Goal: Task Accomplishment & Management: Use online tool/utility

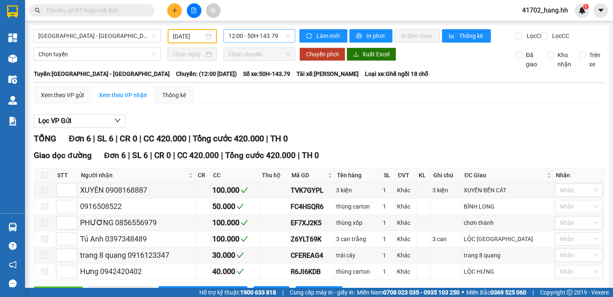
click at [239, 37] on span "12:00 - 50H-143.79" at bounding box center [260, 36] width 62 height 13
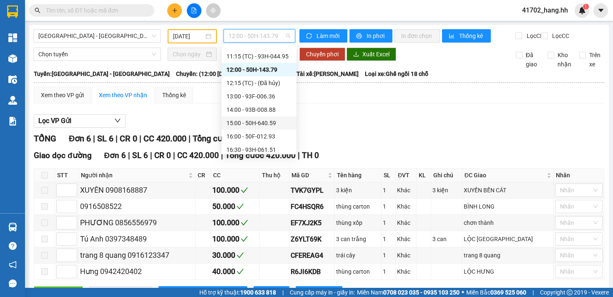
scroll to position [72, 0]
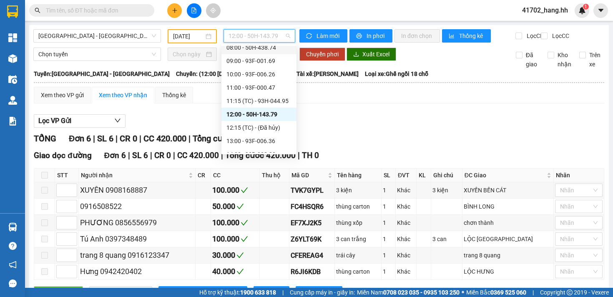
click at [278, 48] on div "08:00 - 50H-438.74" at bounding box center [258, 47] width 65 height 9
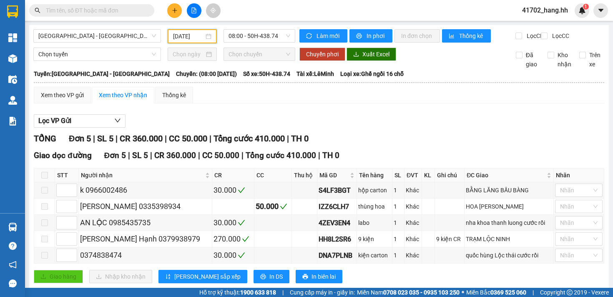
click at [187, 37] on input "[DATE]" at bounding box center [188, 36] width 31 height 9
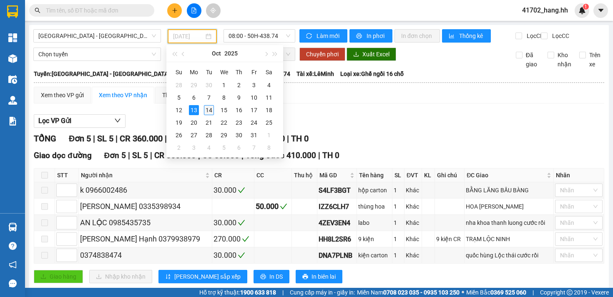
click at [208, 112] on div "14" at bounding box center [209, 110] width 10 height 10
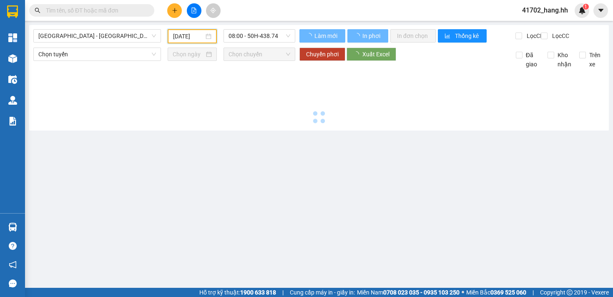
type input "[DATE]"
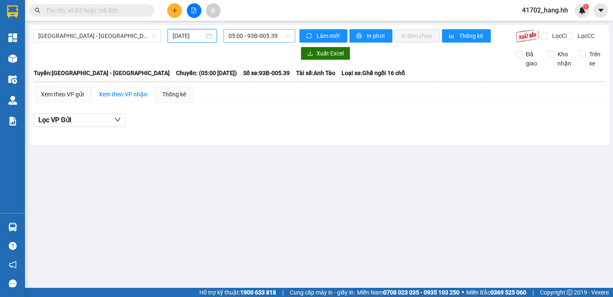
click at [244, 36] on span "05:00 - 93B-005.39" at bounding box center [260, 36] width 62 height 13
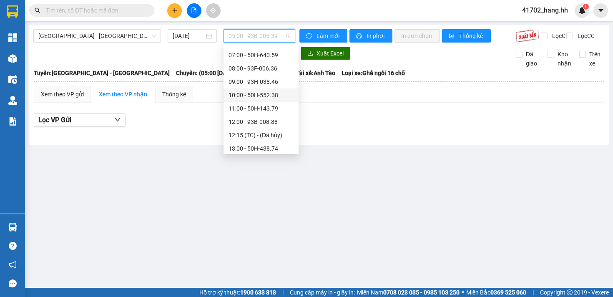
scroll to position [91, 0]
click at [264, 97] on div "13:00 - 50H-438.74" at bounding box center [261, 95] width 65 height 9
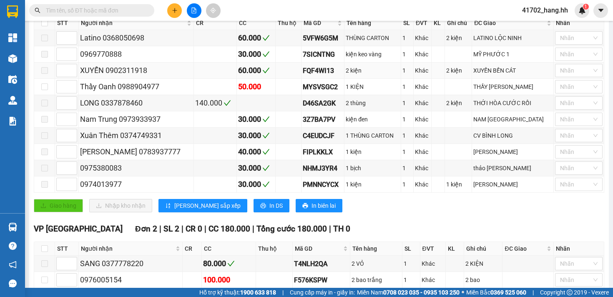
scroll to position [202, 0]
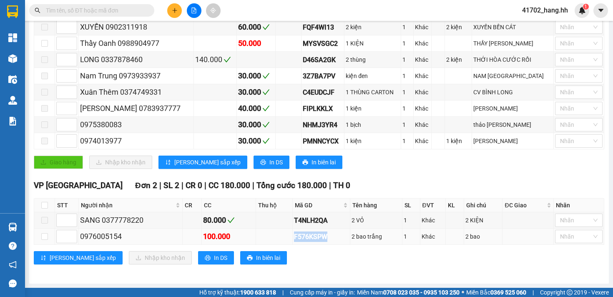
drag, startPoint x: 290, startPoint y: 235, endPoint x: 332, endPoint y: 235, distance: 42.5
click at [332, 235] on tr "0976005154 100.000 F576KSPW 2 bao trắng 1 Khác 2 bao Nhãn" at bounding box center [319, 237] width 570 height 16
copy div "F576KSPW"
paste input "F576KSPW"
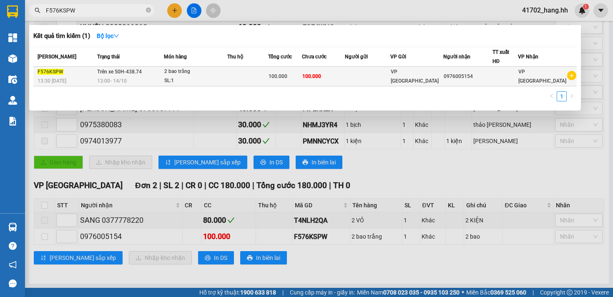
type input "F576KSPW"
click at [283, 77] on span "100.000" at bounding box center [278, 76] width 19 height 6
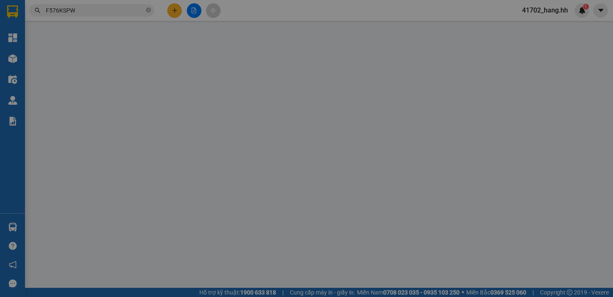
type input "0976005154"
type input "0"
type input "100.000"
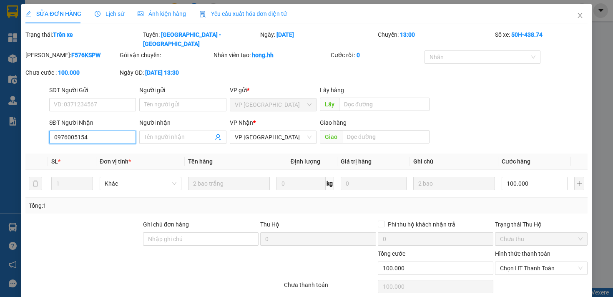
click at [76, 139] on input "0976005154" at bounding box center [92, 137] width 87 height 13
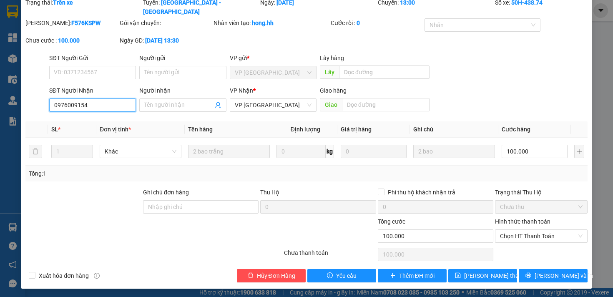
scroll to position [33, 0]
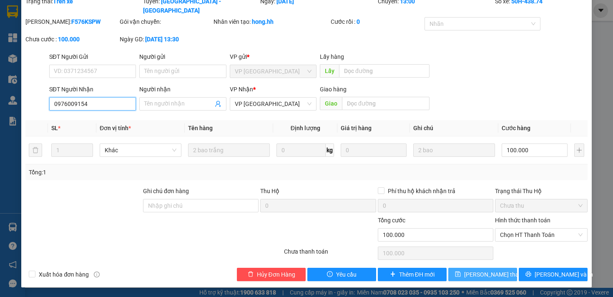
type input "0976009154"
click at [465, 274] on span "[PERSON_NAME] thay đổi" at bounding box center [497, 274] width 67 height 9
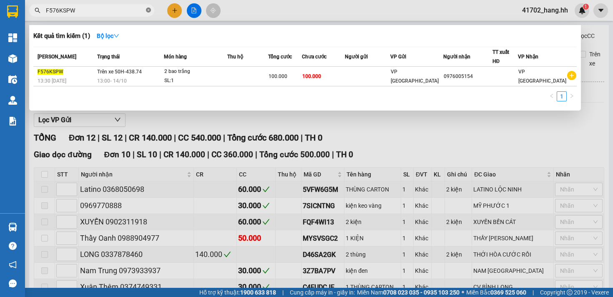
click at [150, 9] on icon "close-circle" at bounding box center [148, 10] width 5 height 5
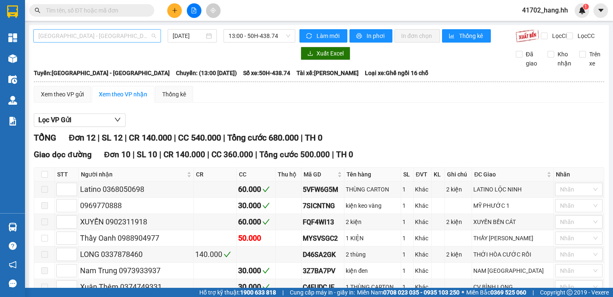
click at [113, 37] on span "[GEOGRAPHIC_DATA] - [GEOGRAPHIC_DATA]" at bounding box center [97, 36] width 118 height 13
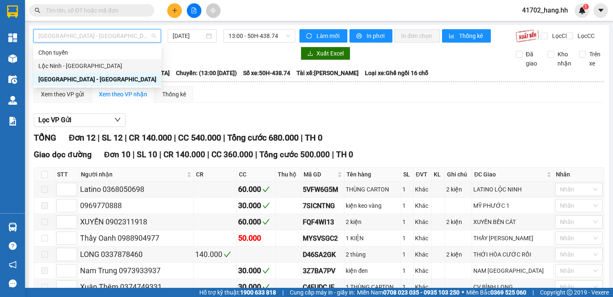
click at [78, 65] on div "Lộc Ninh - [GEOGRAPHIC_DATA]" at bounding box center [97, 65] width 118 height 9
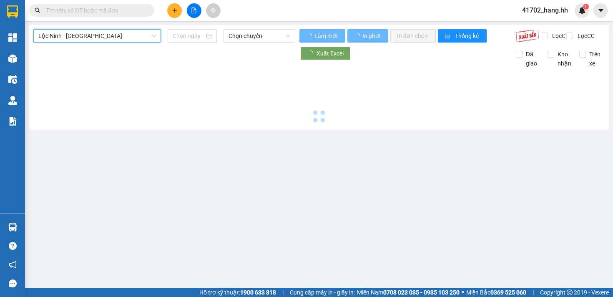
type input "[DATE]"
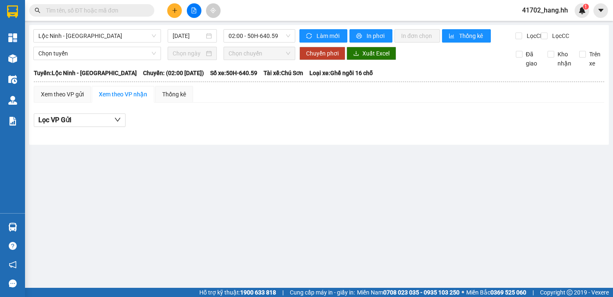
click at [246, 28] on div "Lộc Ninh - [GEOGRAPHIC_DATA] [DATE] 02:00 - 50H-640.59 Làm mới In phơi In đơn c…" at bounding box center [319, 85] width 580 height 120
click at [247, 32] on span "02:00 - 50H-640.59" at bounding box center [260, 36] width 62 height 13
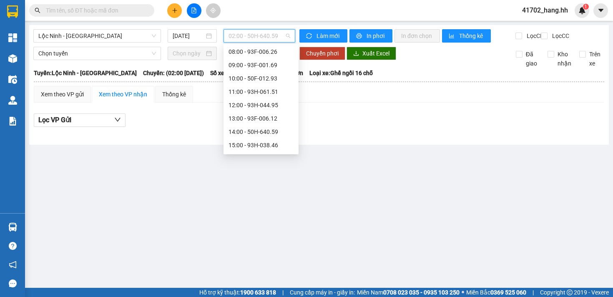
scroll to position [160, 0]
click at [278, 140] on div "18:00 - 93B-005.39" at bounding box center [261, 145] width 75 height 13
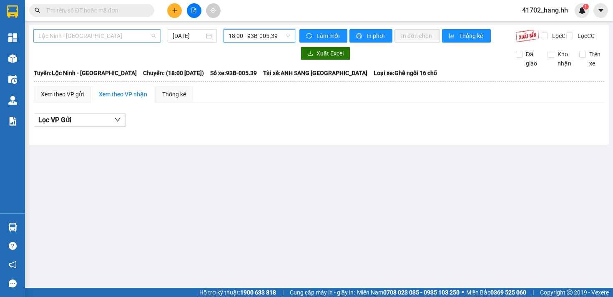
click at [109, 35] on span "Lộc Ninh - [GEOGRAPHIC_DATA]" at bounding box center [97, 36] width 118 height 13
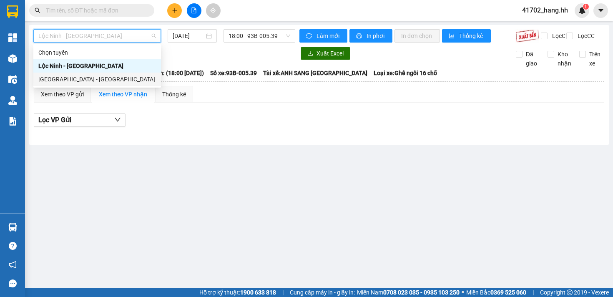
click at [85, 78] on div "[GEOGRAPHIC_DATA] - [GEOGRAPHIC_DATA]" at bounding box center [97, 79] width 118 height 9
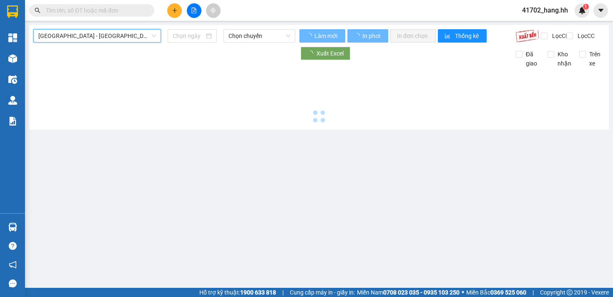
type input "[DATE]"
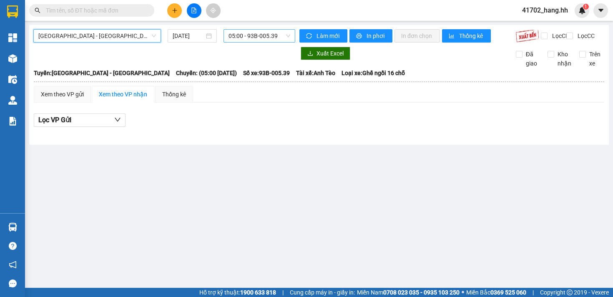
click at [237, 32] on span "05:00 - 93B-005.39" at bounding box center [260, 36] width 62 height 13
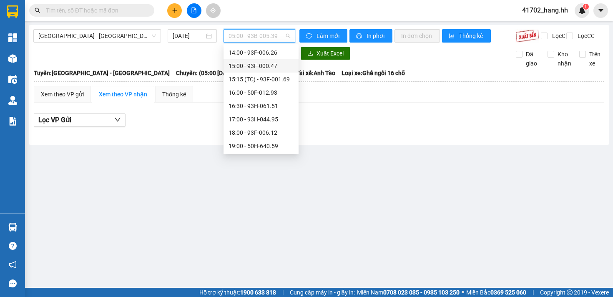
scroll to position [138, 0]
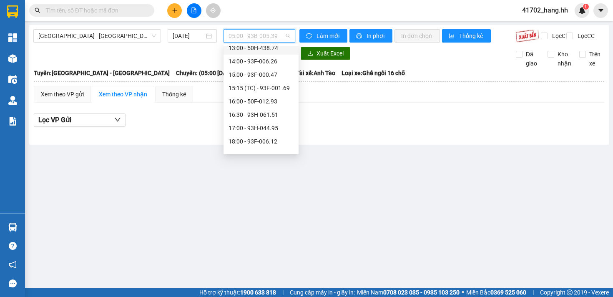
click at [273, 47] on div "13:00 - 50H-438.74" at bounding box center [261, 47] width 65 height 9
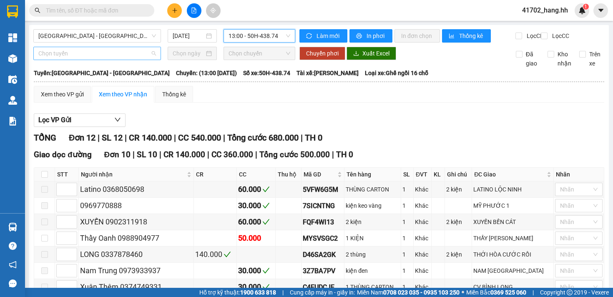
click at [122, 60] on span "Chọn tuyến" at bounding box center [97, 53] width 118 height 13
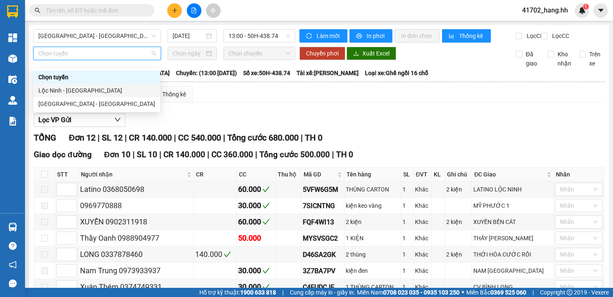
click at [91, 87] on div "Lộc Ninh - [GEOGRAPHIC_DATA]" at bounding box center [96, 90] width 117 height 9
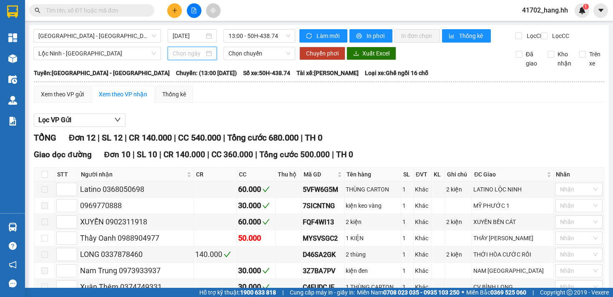
click at [198, 58] on input at bounding box center [189, 53] width 32 height 9
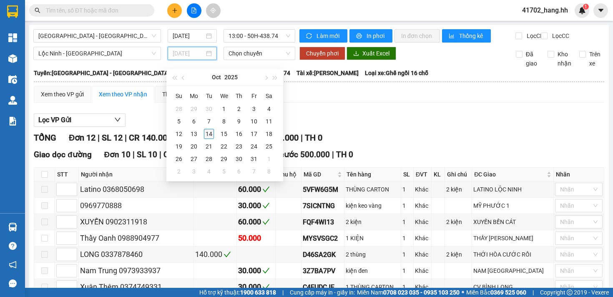
type input "[DATE]"
click at [210, 131] on div "14" at bounding box center [209, 134] width 10 height 10
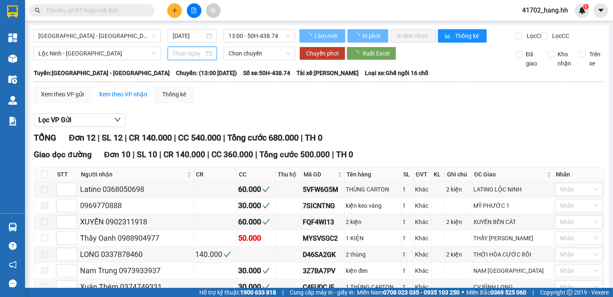
type input "[DATE]"
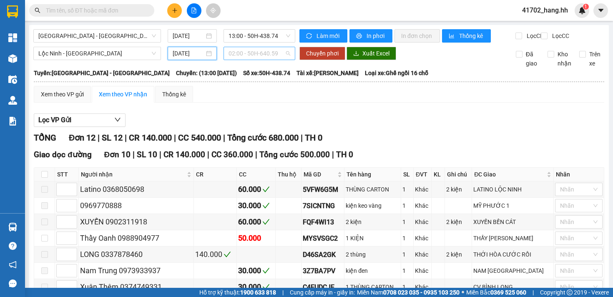
click at [257, 60] on span "02:00 - 50H-640.59" at bounding box center [260, 53] width 62 height 13
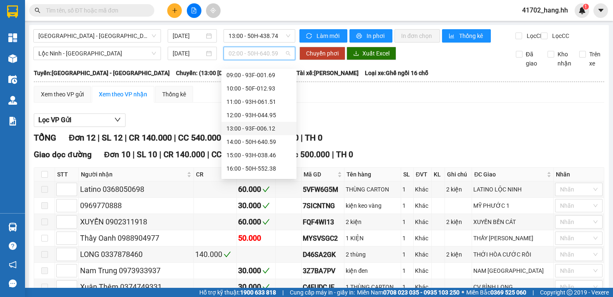
scroll to position [160, 0]
click at [278, 167] on div "18:00 - 93B-005.39" at bounding box center [258, 170] width 65 height 9
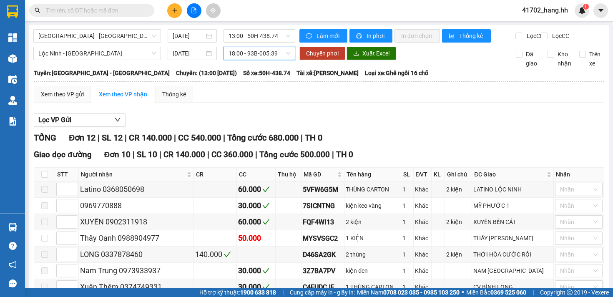
scroll to position [202, 0]
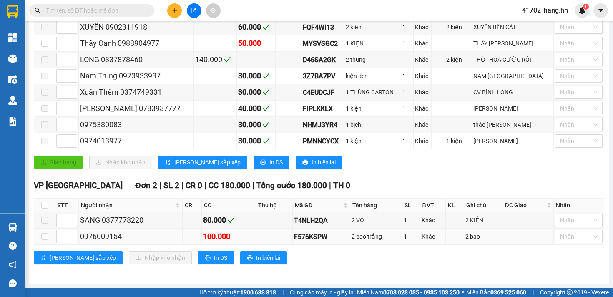
click at [235, 234] on div "100.000" at bounding box center [228, 237] width 51 height 12
click at [43, 240] on label at bounding box center [44, 236] width 7 height 9
click at [43, 240] on input "checkbox" at bounding box center [44, 236] width 7 height 7
checkbox input "true"
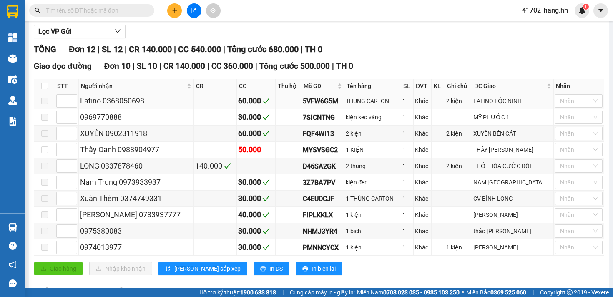
scroll to position [0, 0]
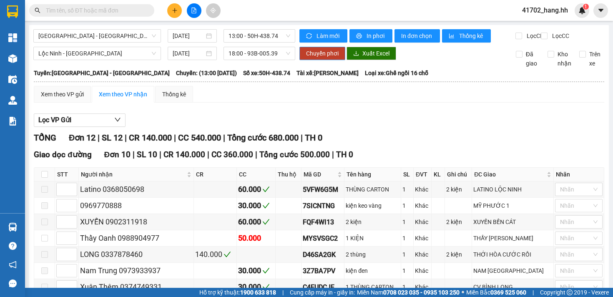
click at [314, 58] on span "Chuyển phơi" at bounding box center [322, 53] width 33 height 9
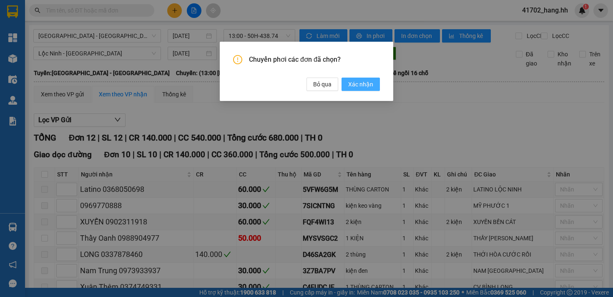
click at [356, 88] on span "Xác nhận" at bounding box center [360, 84] width 25 height 9
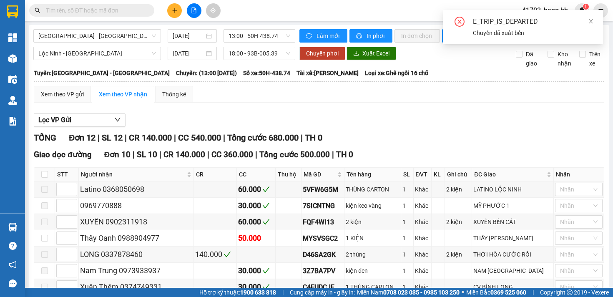
checkbox input "false"
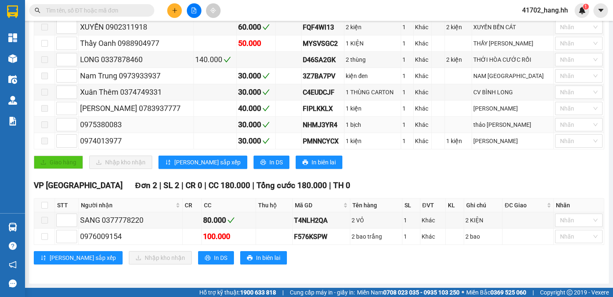
scroll to position [202, 0]
click at [44, 240] on label at bounding box center [44, 236] width 7 height 9
click at [44, 240] on input "checkbox" at bounding box center [44, 236] width 7 height 7
checkbox input "true"
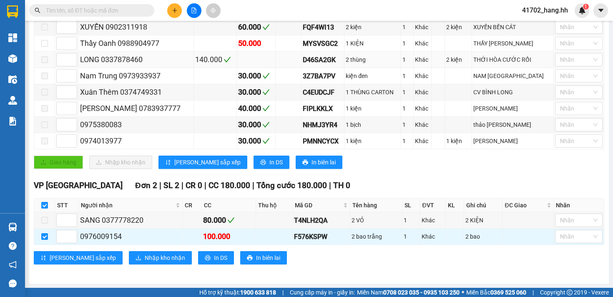
scroll to position [0, 0]
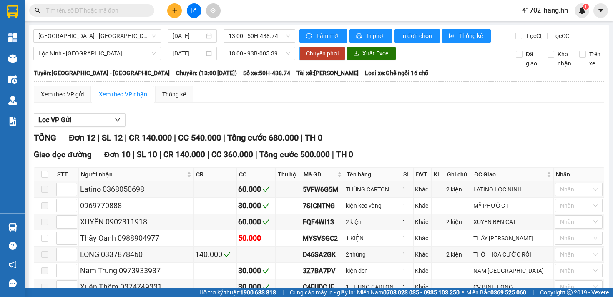
click at [311, 60] on button "Chuyển phơi" at bounding box center [322, 53] width 46 height 13
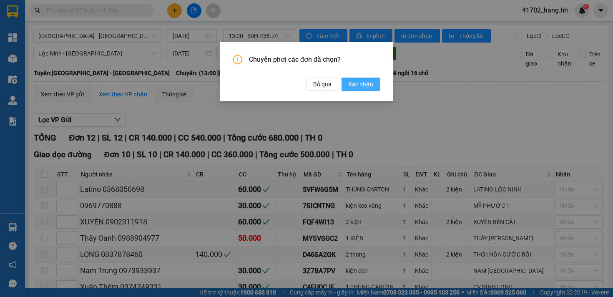
click at [350, 83] on span "Xác nhận" at bounding box center [360, 84] width 25 height 9
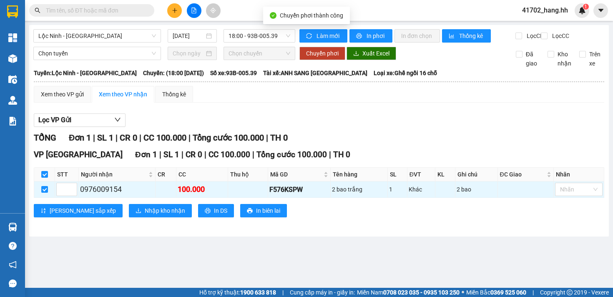
checkbox input "false"
